Goal: Transaction & Acquisition: Purchase product/service

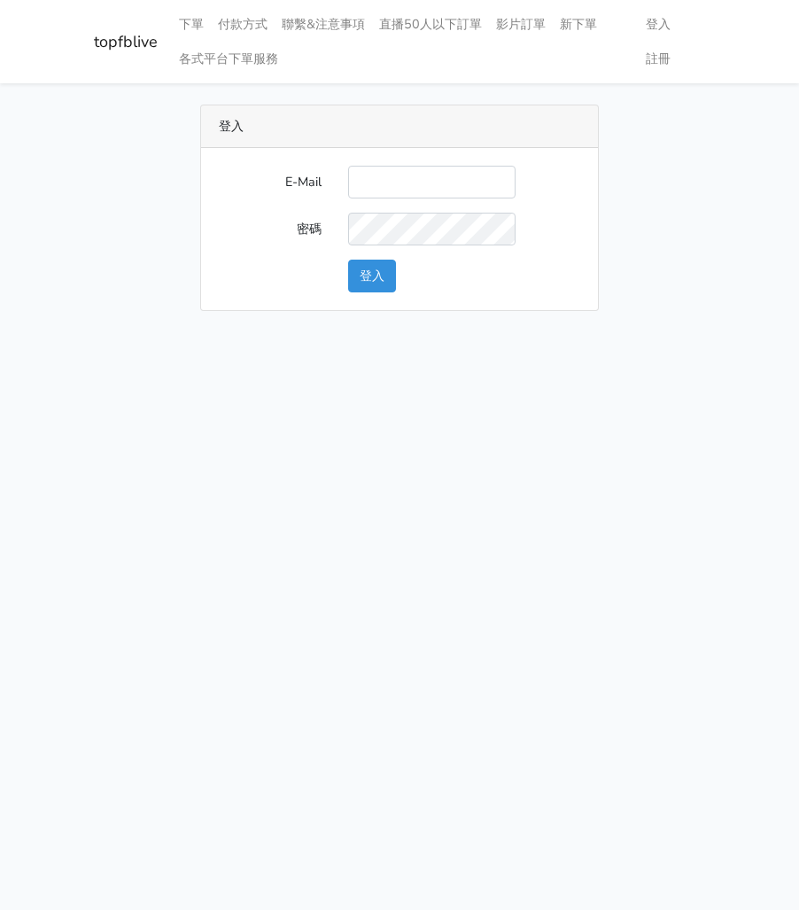
type input "watin5408@gmail.com"
click at [381, 284] on button "登入" at bounding box center [372, 276] width 48 height 33
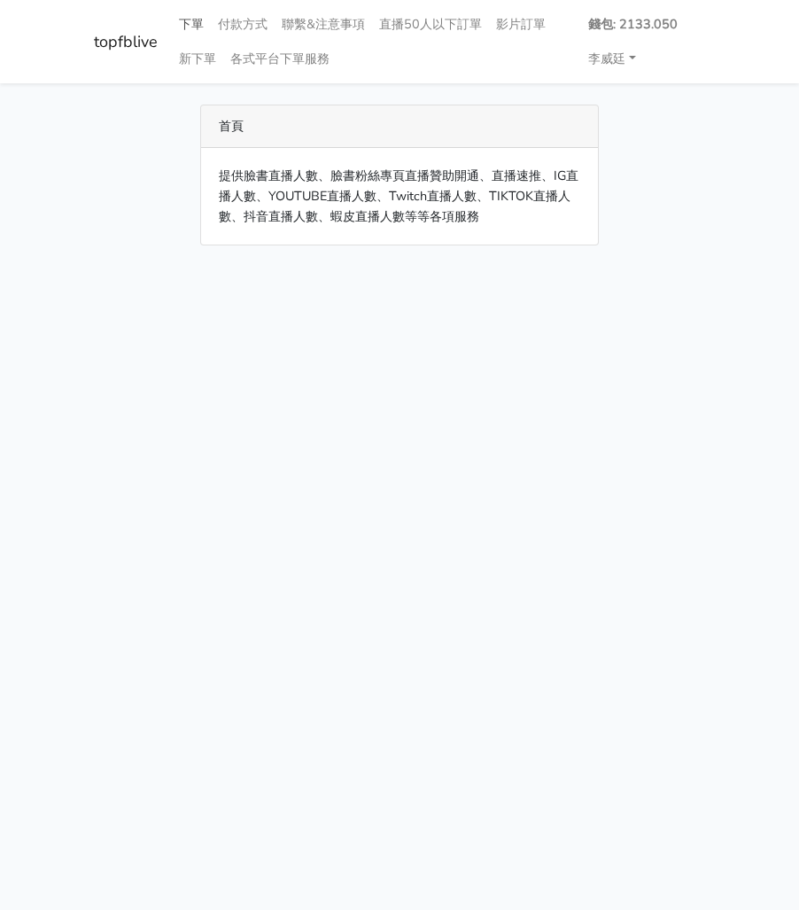
click at [193, 19] on link "下單" at bounding box center [191, 24] width 39 height 35
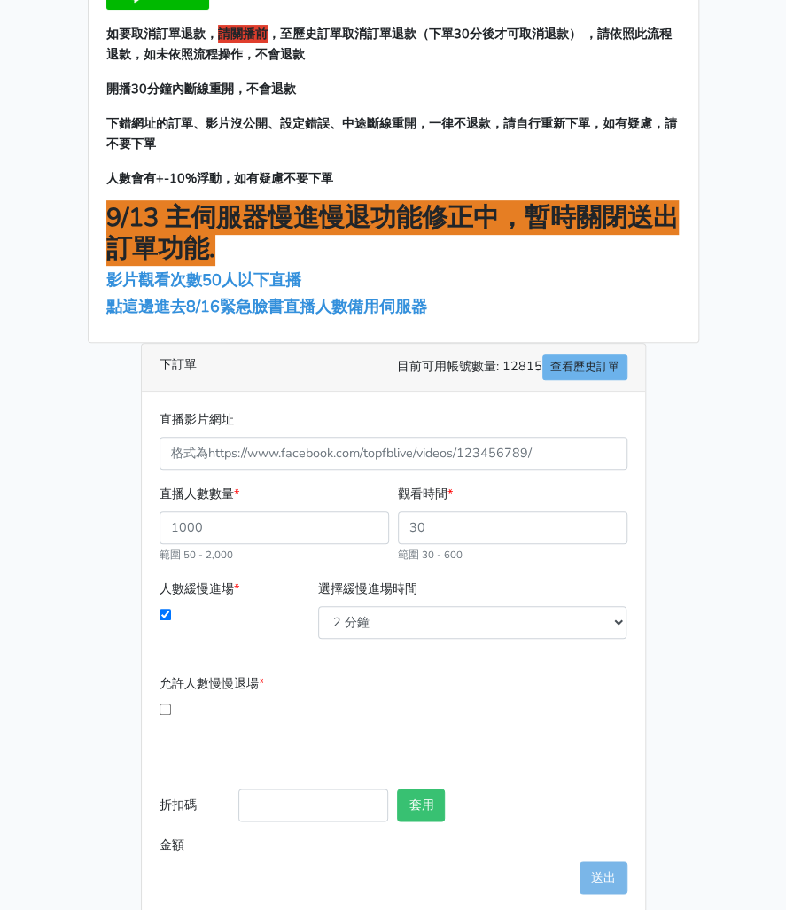
scroll to position [147, 0]
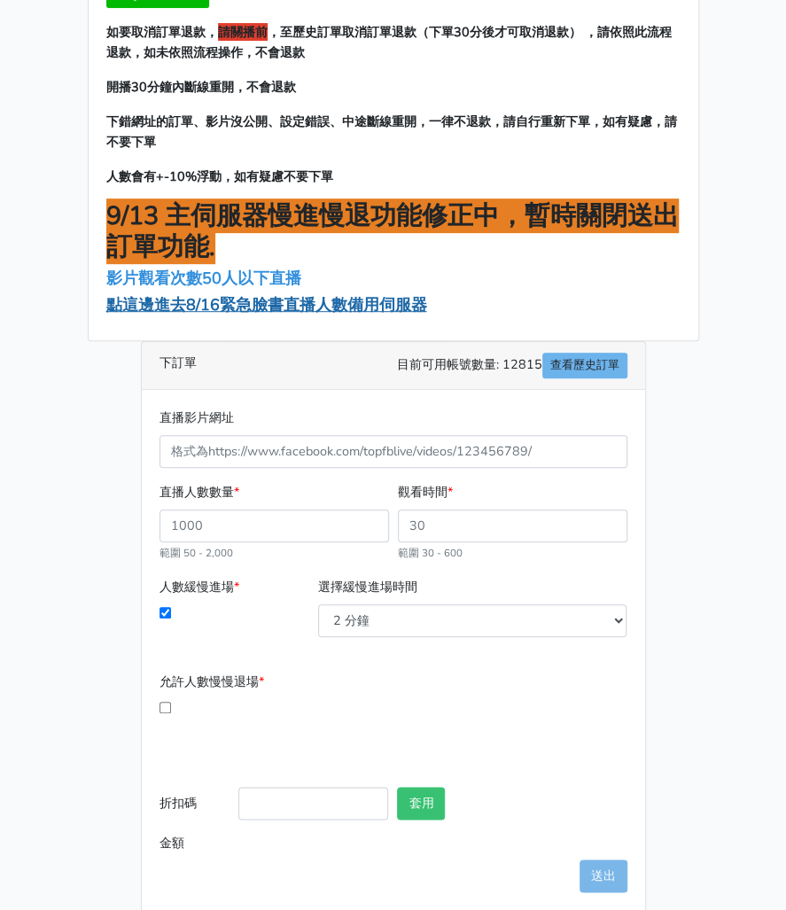
click at [268, 308] on span "點這邊進去8/16緊急臉書直播人數備用伺服器" at bounding box center [266, 304] width 321 height 21
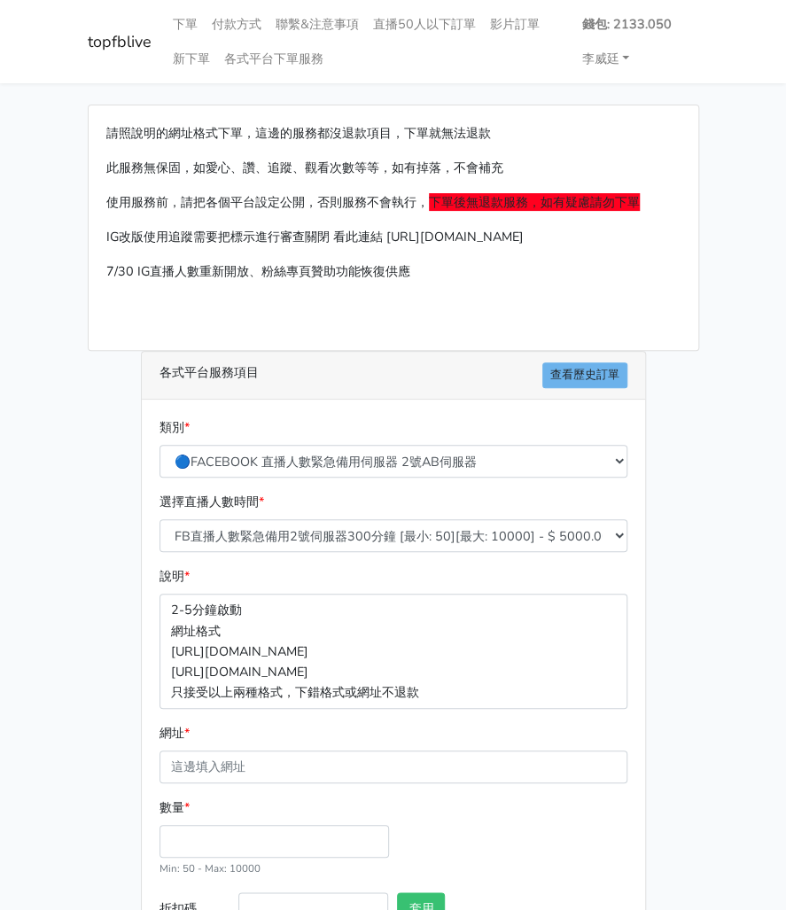
scroll to position [136, 0]
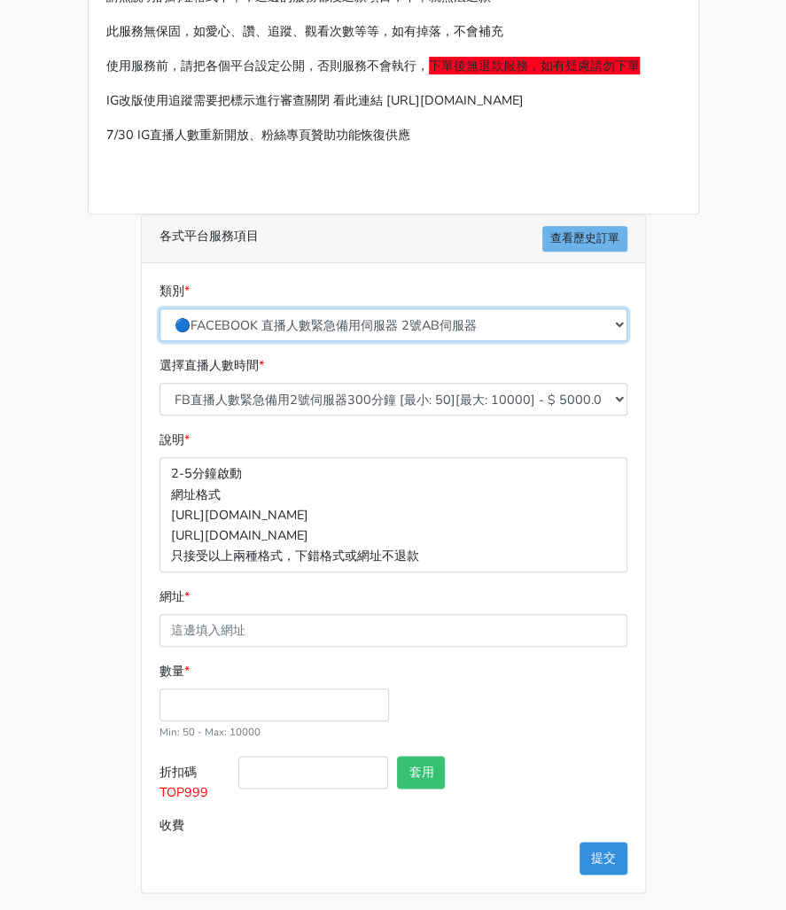
click at [364, 332] on select "🔵FACEBOOK 直播人數緊急備用伺服器 2號AB伺服器 🔵FACEBOOK 網軍專用貼文留言 安全保密 🔵9/30 FACEBOOK 直播人數緩慢進場緩慢…" at bounding box center [393, 324] width 468 height 33
select select "3/26熱門平台服務台灣粉絲IG YT FB TIKTOK"
click at [159, 326] on select "🔵FACEBOOK 直播人數緊急備用伺服器 2號AB伺服器 🔵FACEBOOK 網軍專用貼文留言 安全保密 🔵9/30 FACEBOOK 直播人數緩慢進場緩慢…" at bounding box center [393, 324] width 468 height 33
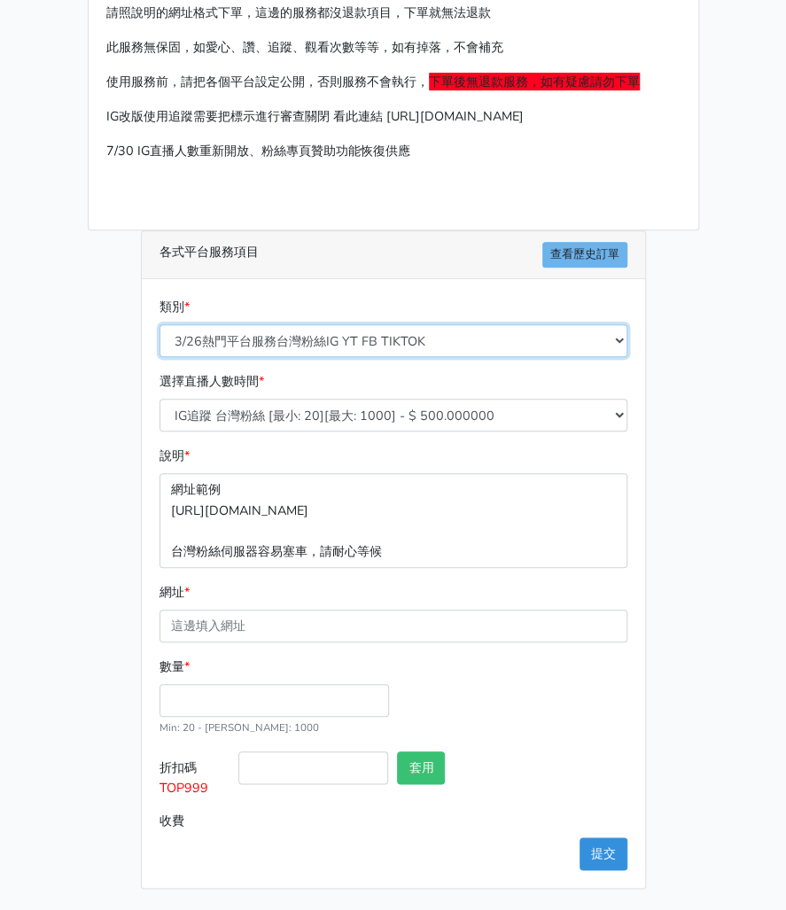
scroll to position [117, 0]
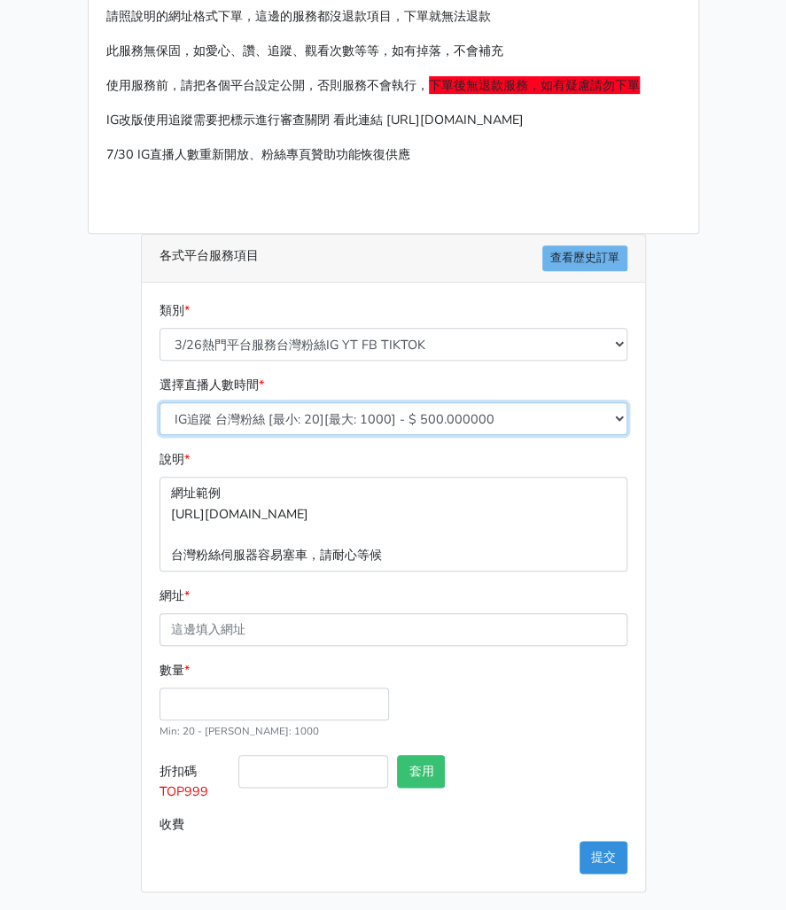
click at [340, 417] on select "IG追蹤 台灣粉絲 [最小: 20][最大: 1000] - $ 500.000000 IG愛心 台灣粉絲 [最小: 20][最大: 1000] - $ 35…" at bounding box center [393, 418] width 468 height 33
click at [159, 402] on select "IG追蹤 台灣粉絲 [最小: 20][最大: 1000] - $ 500.000000 IG愛心 台灣粉絲 [最小: 20][最大: 1000] - $ 35…" at bounding box center [393, 418] width 468 height 33
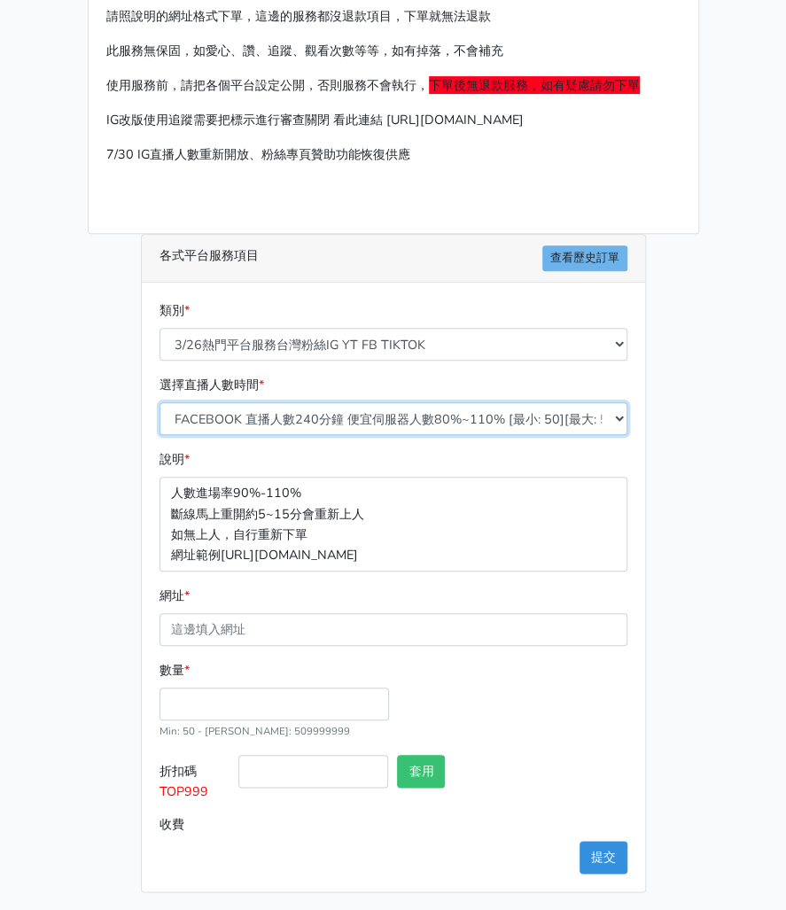
click at [323, 416] on select "IG追蹤 台灣粉絲 [最小: 20][最大: 1000] - $ 500.000000 IG愛心 台灣粉絲 [最小: 20][最大: 1000] - $ 35…" at bounding box center [393, 418] width 468 height 33
select select "670"
click at [159, 402] on select "IG追蹤 台灣粉絲 [最小: 20][最大: 1000] - $ 500.000000 IG愛心 台灣粉絲 [最小: 20][最大: 1000] - $ 35…" at bounding box center [393, 418] width 468 height 33
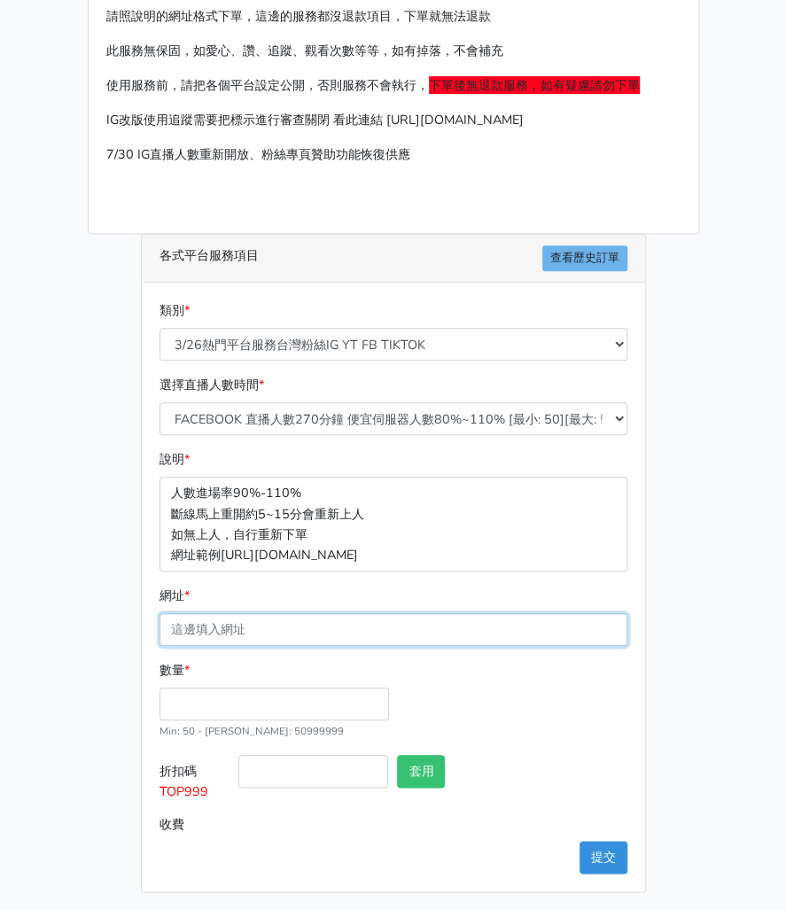
click at [289, 625] on input "網址 *" at bounding box center [393, 629] width 468 height 33
paste input "[URL][DOMAIN_NAME][DOMAIN_NAME]"
type input "https://www.facebook.com/applestarry.shop/videos/795553393058014"
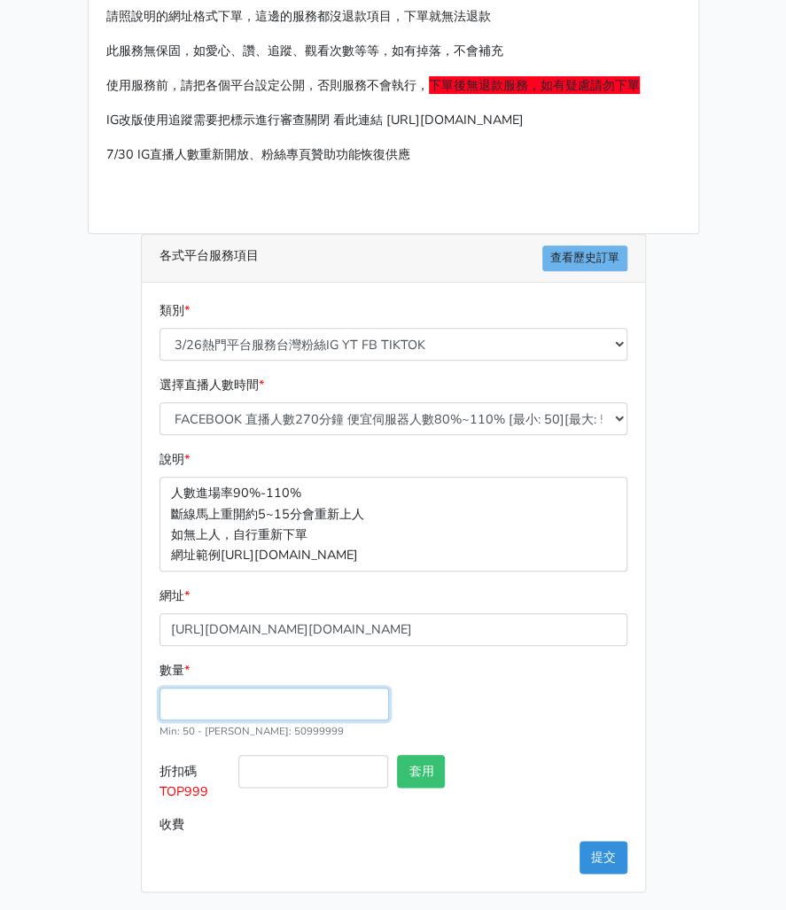
click at [227, 702] on input "數量 *" at bounding box center [273, 703] width 229 height 33
type input "200"
type input "108.000"
drag, startPoint x: 206, startPoint y: 793, endPoint x: 159, endPoint y: 803, distance: 48.1
click at [159, 803] on label "折扣碼 TOP999" at bounding box center [195, 781] width 80 height 53
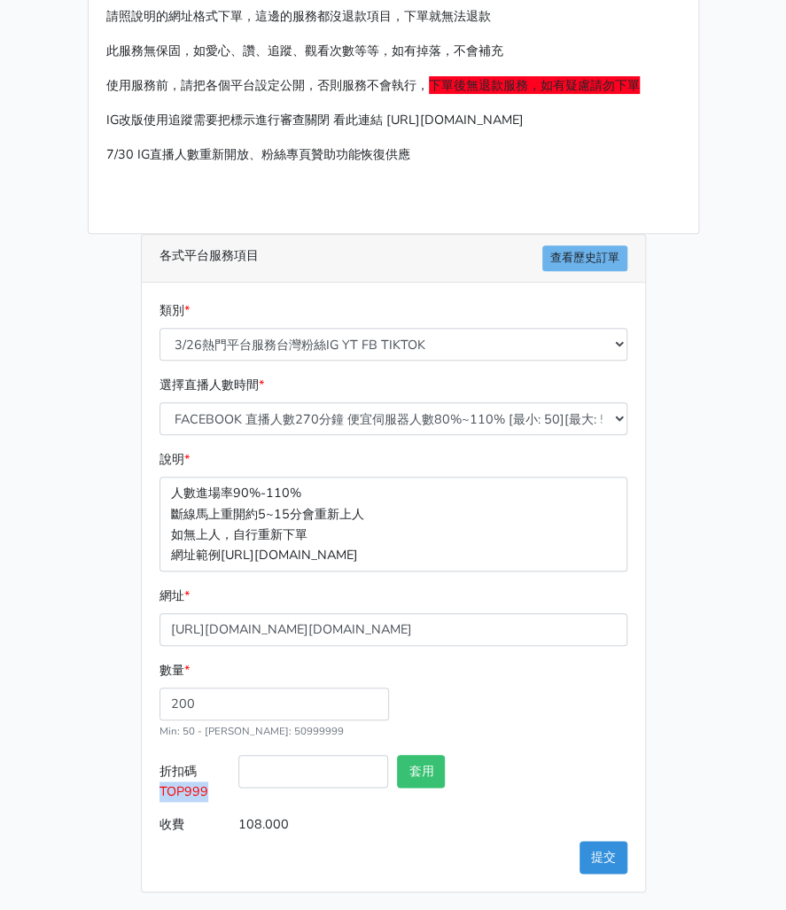
copy span "TOP999"
click at [323, 775] on input "折扣碼 TOP999" at bounding box center [313, 771] width 150 height 33
paste input "TOP999"
type input "TOP999"
click at [431, 769] on button "套用" at bounding box center [421, 771] width 48 height 33
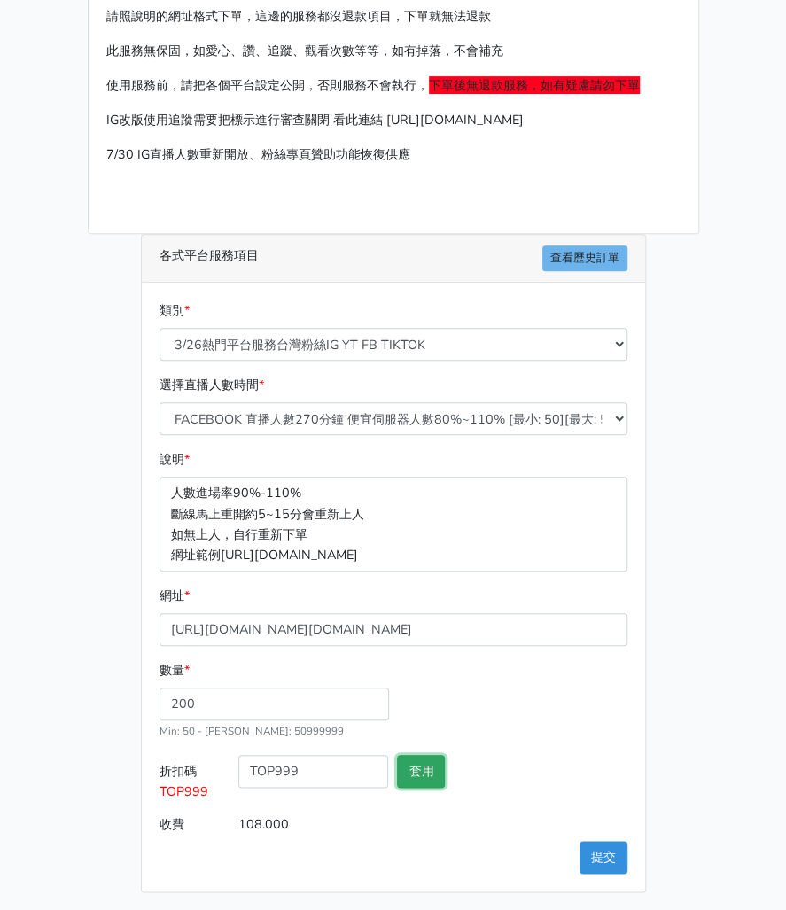
type input "套用失敗"
click at [609, 851] on button "提交" at bounding box center [603, 857] width 48 height 33
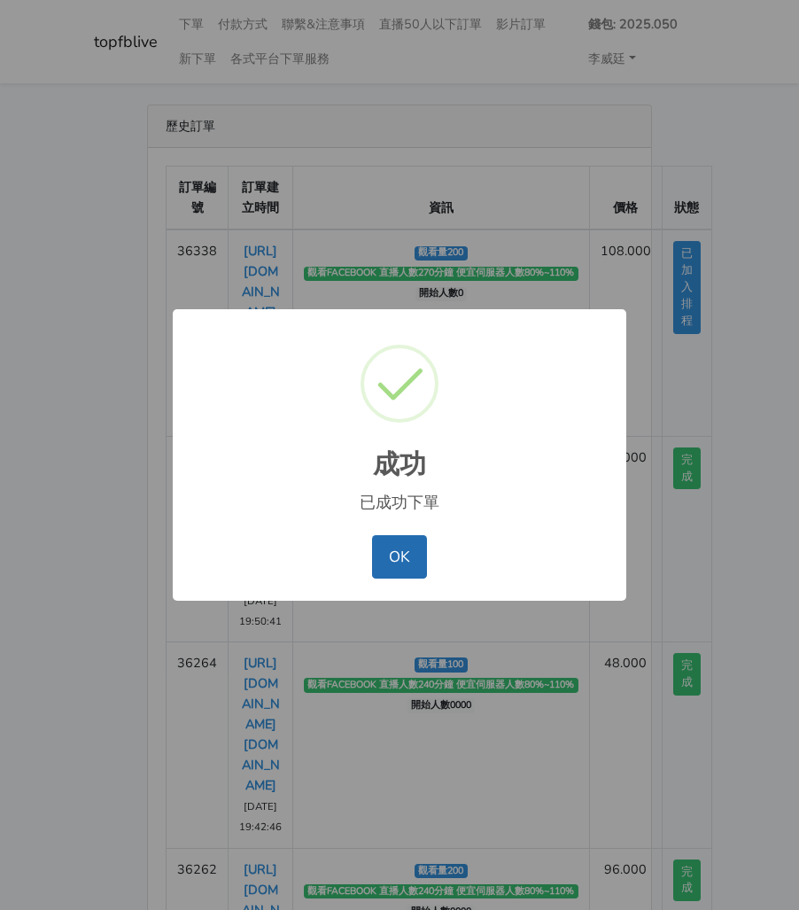
click at [400, 568] on button "OK" at bounding box center [399, 556] width 54 height 43
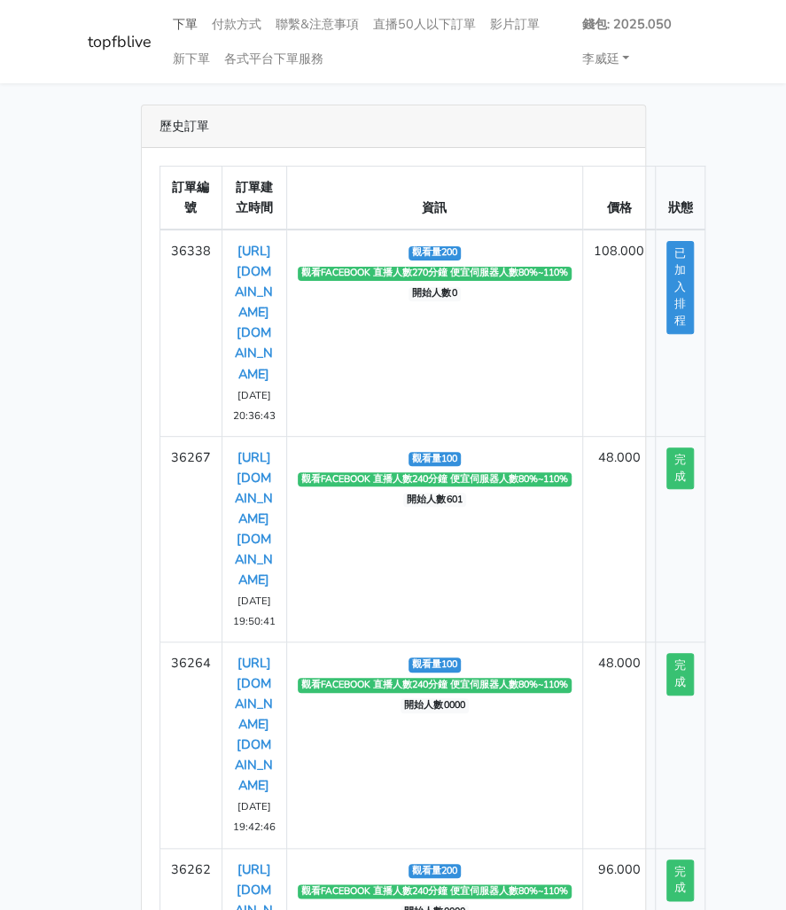
click at [177, 16] on link "下單" at bounding box center [185, 24] width 39 height 35
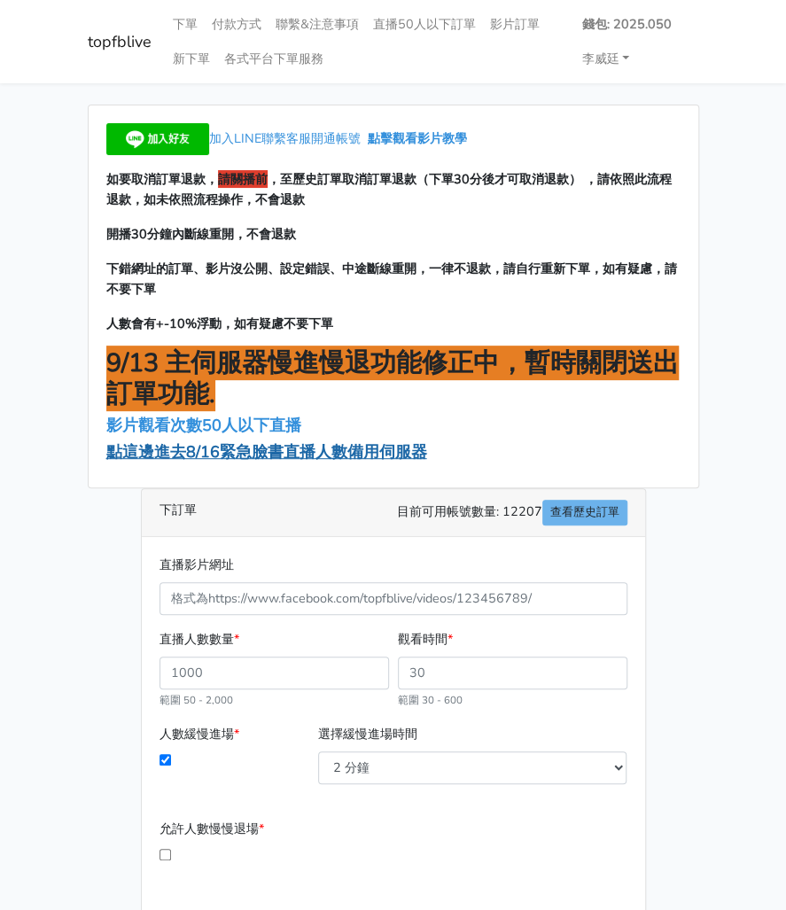
click at [220, 450] on span "點這邊進去8/16緊急臉書直播人數備用伺服器" at bounding box center [266, 451] width 321 height 21
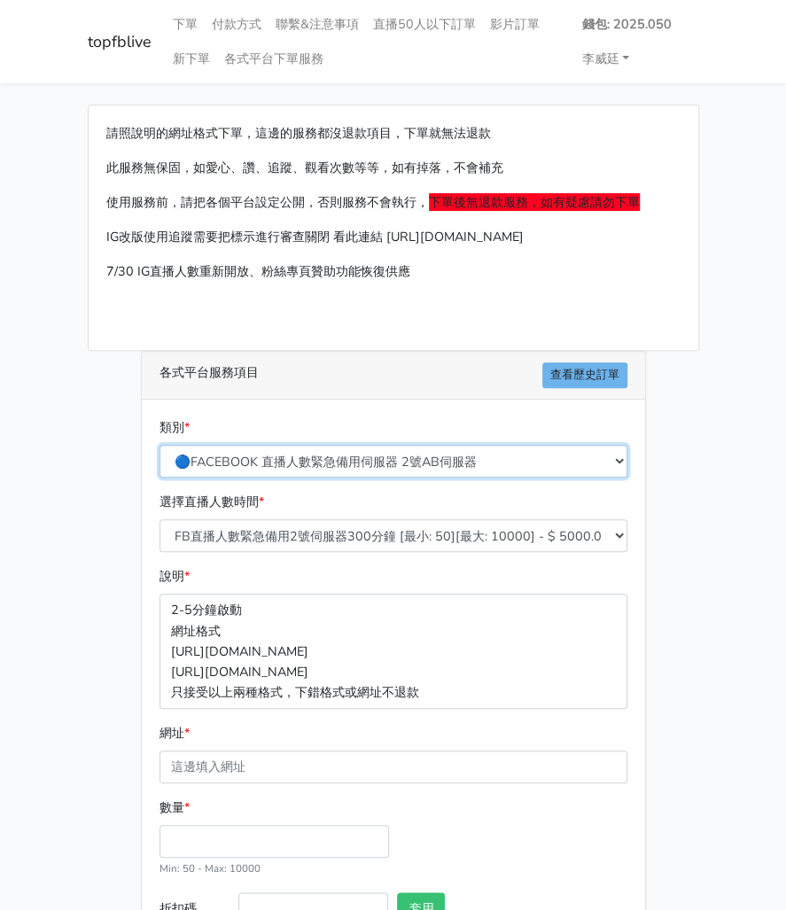
click at [309, 456] on select "🔵FACEBOOK 直播人數緊急備用伺服器 2號AB伺服器 🔵FACEBOOK 網軍專用貼文留言 安全保密 🔵9/30 FACEBOOK 直播人數緩慢進場緩慢…" at bounding box center [393, 461] width 468 height 33
select select "3/26熱門平台服務台灣粉絲IG YT FB TIKTOK"
click at [159, 445] on select "🔵FACEBOOK 直播人數緊急備用伺服器 2號AB伺服器 🔵FACEBOOK 網軍專用貼文留言 安全保密 🔵9/30 FACEBOOK 直播人數緩慢進場緩慢…" at bounding box center [393, 461] width 468 height 33
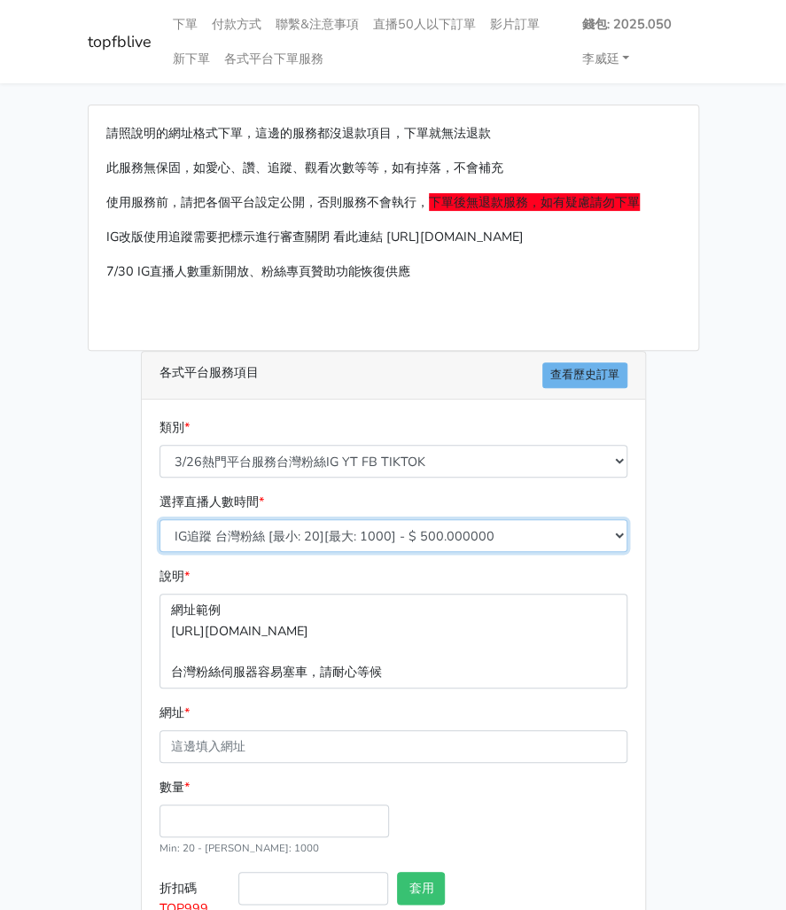
click at [266, 531] on select "IG追蹤 台灣粉絲 [最小: 20][最大: 1000] - $ 500.000000 IG愛心 台灣粉絲 [最小: 20][最大: 1000] - $ 35…" at bounding box center [393, 535] width 468 height 33
select select "669"
click at [159, 519] on select "IG追蹤 台灣粉絲 [最小: 20][最大: 1000] - $ 500.000000 IG愛心 台灣粉絲 [最小: 20][最大: 1000] - $ 35…" at bounding box center [393, 535] width 468 height 33
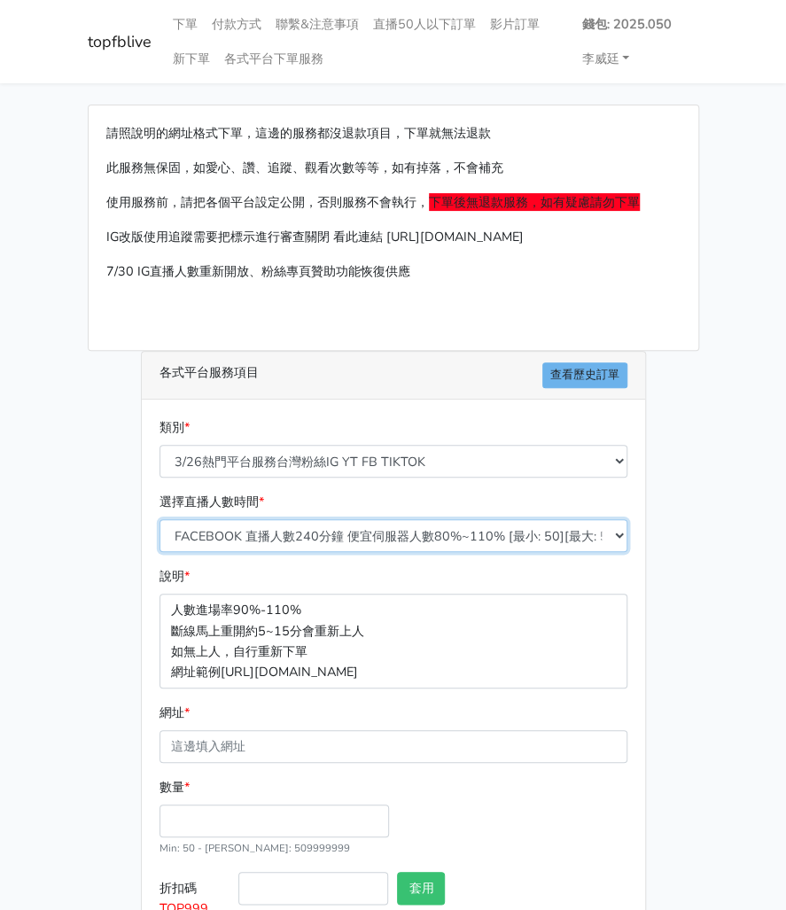
scroll to position [117, 0]
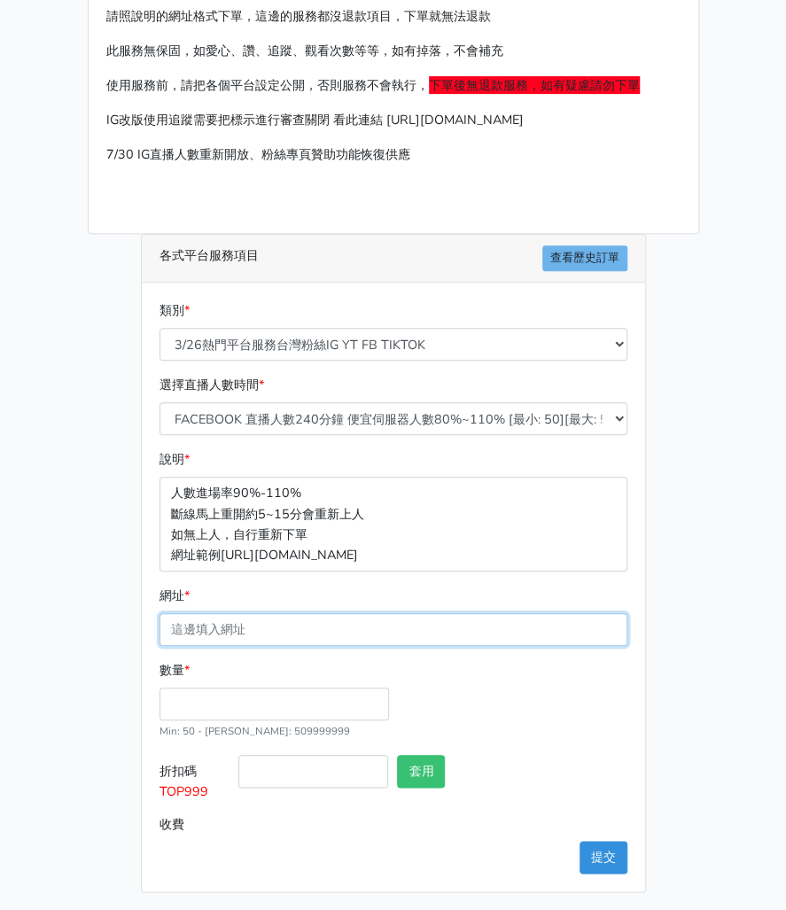
click at [210, 630] on input "網址 *" at bounding box center [393, 629] width 468 height 33
paste input "[URL][DOMAIN_NAME][DOMAIN_NAME]"
type input "[URL][DOMAIN_NAME][DOMAIN_NAME]"
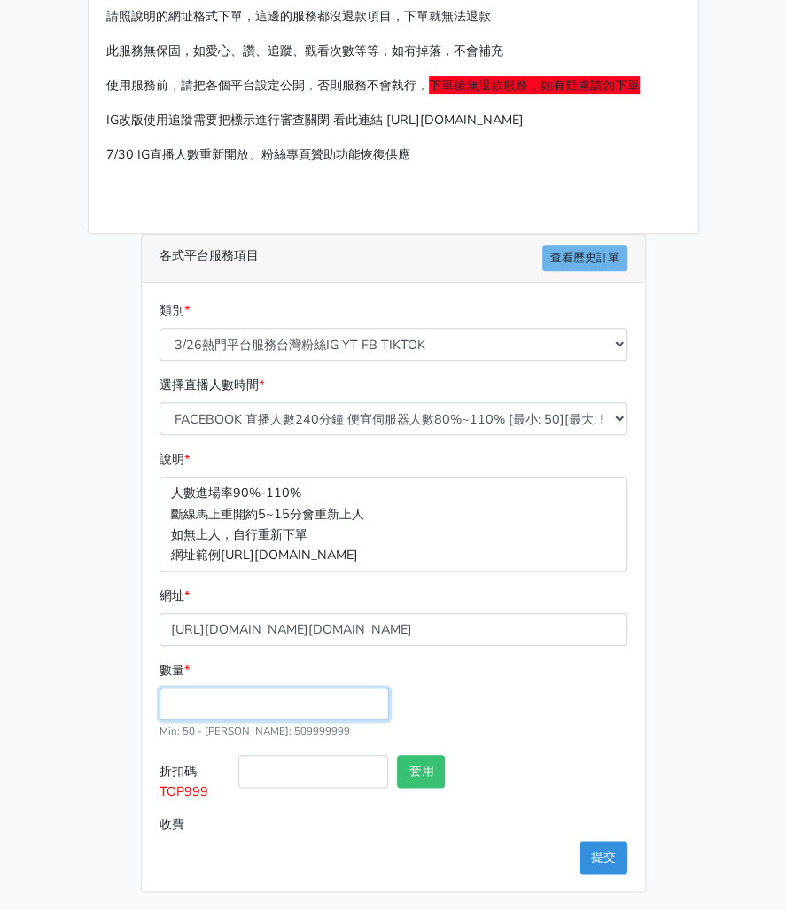
click at [209, 696] on input "數量 *" at bounding box center [273, 703] width 229 height 33
type input "200"
type input "96.000"
drag, startPoint x: 207, startPoint y: 802, endPoint x: 136, endPoint y: 798, distance: 71.0
click at [136, 798] on div "各式平台服務項目 查看歷史訂單 類別 * 🔵FACEBOOK 直播人數緊急備用伺服器 2號AB伺服器 🔵FACEBOOK 網軍專用貼文留言 安全保密 🔵9/3…" at bounding box center [394, 563] width 532 height 658
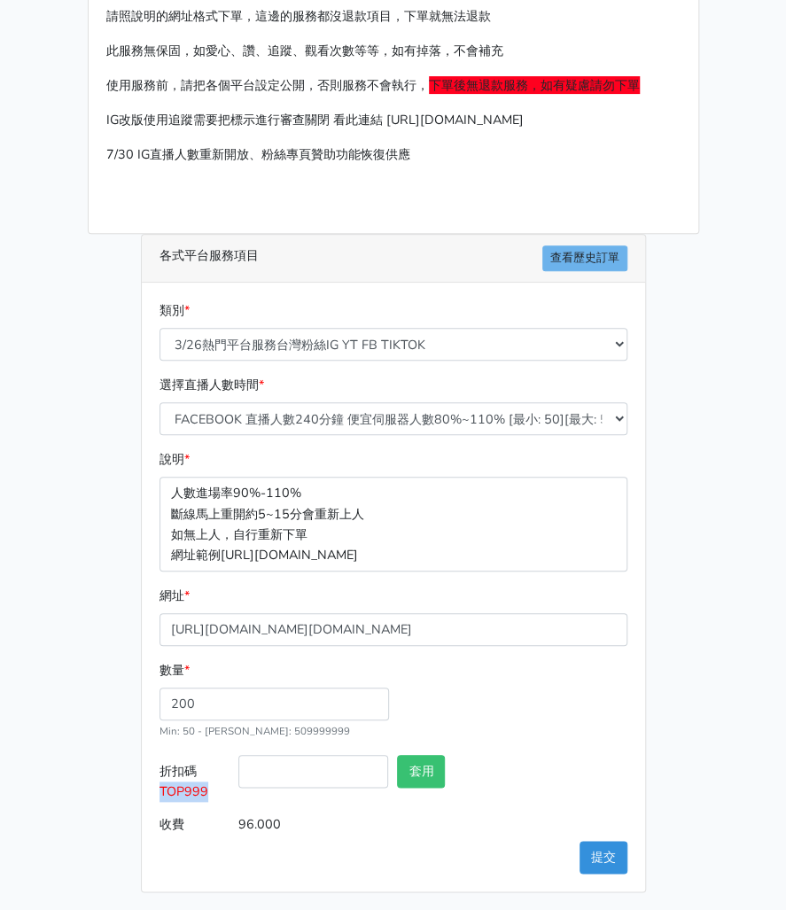
copy span "TOP999"
click at [324, 774] on input "折扣碼 TOP999" at bounding box center [313, 771] width 150 height 33
paste input "TOP999"
type input "TOP999"
drag, startPoint x: 456, startPoint y: 770, endPoint x: 439, endPoint y: 773, distance: 17.2
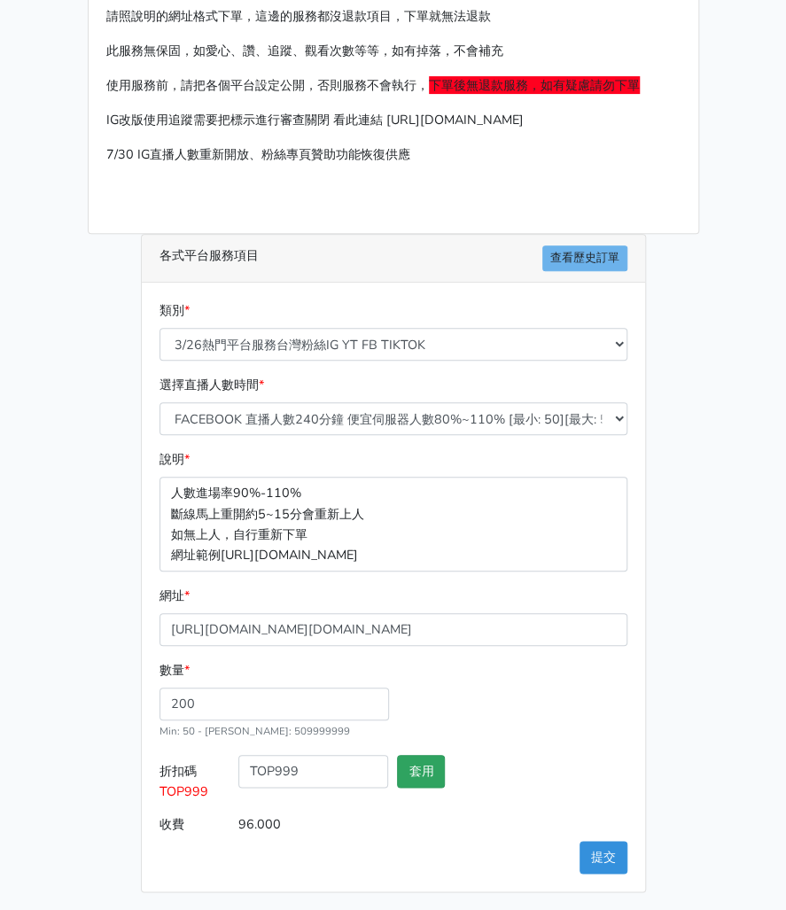
click at [454, 770] on div "套用" at bounding box center [432, 781] width 80 height 53
click at [425, 773] on button "套用" at bounding box center [421, 771] width 48 height 33
type input "套用失敗"
click at [604, 842] on button "提交" at bounding box center [603, 857] width 48 height 33
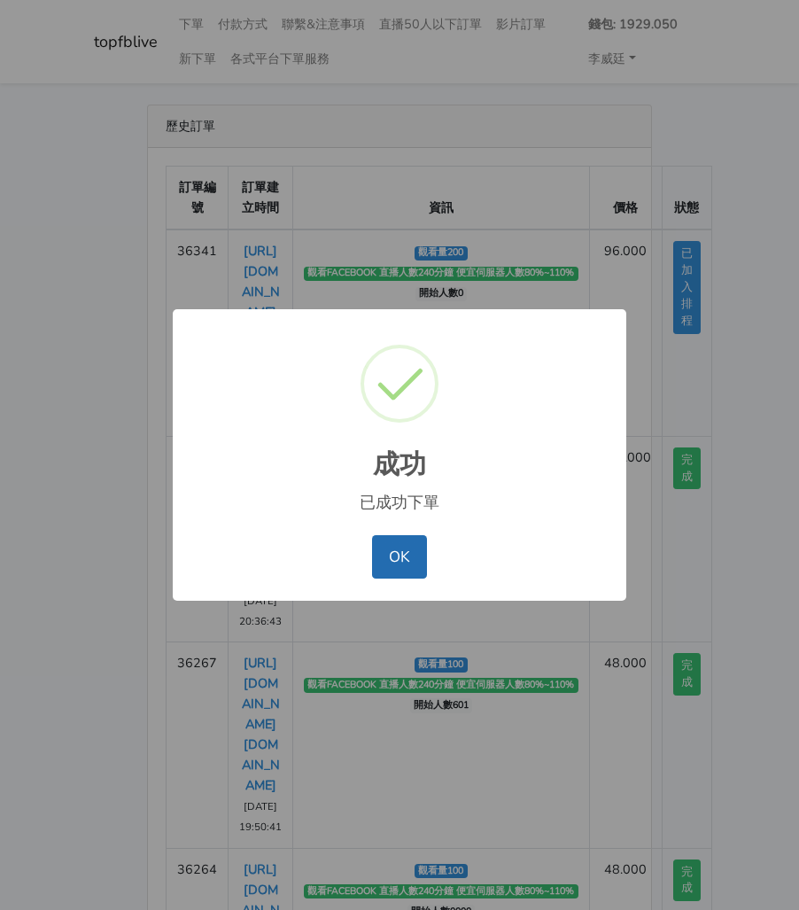
click at [393, 546] on button "OK" at bounding box center [399, 556] width 54 height 43
